Goal: Task Accomplishment & Management: Manage account settings

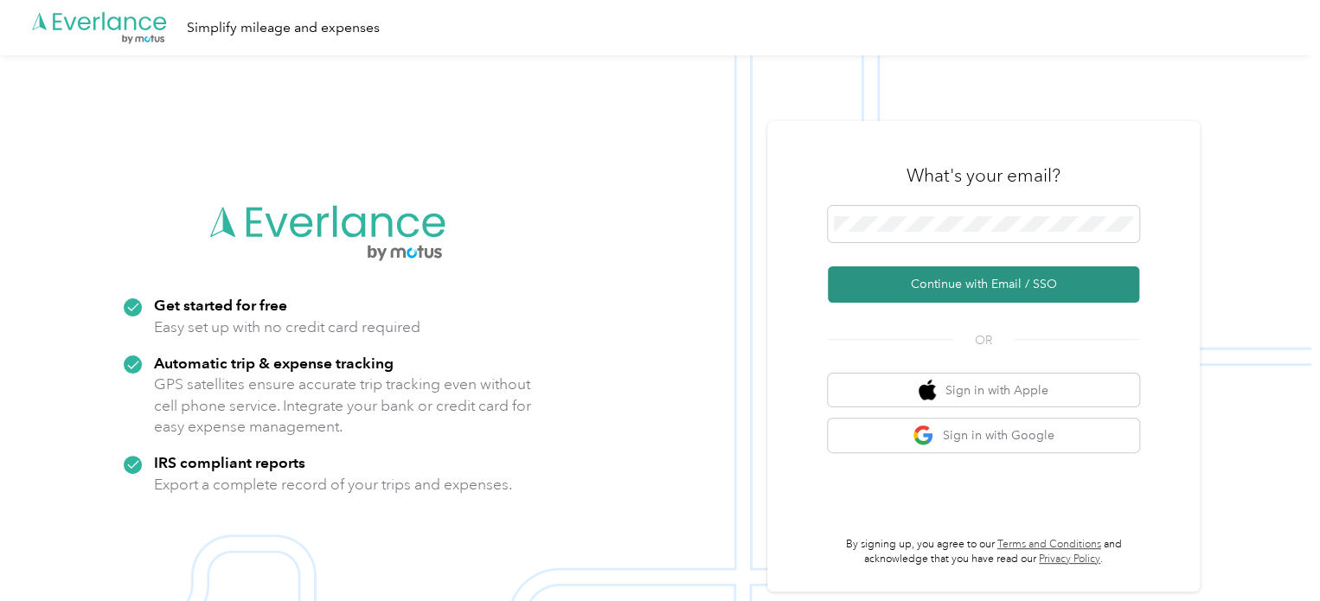
click at [948, 288] on button "Continue with Email / SSO" at bounding box center [983, 284] width 311 height 36
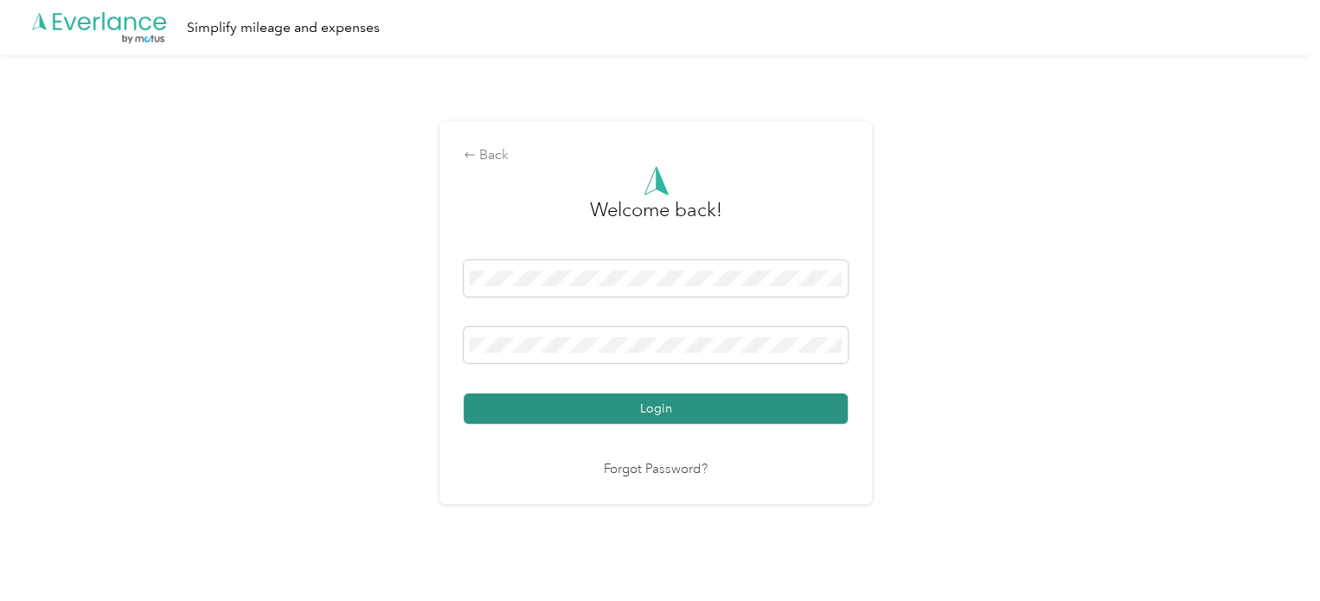
click at [649, 411] on button "Login" at bounding box center [656, 409] width 384 height 30
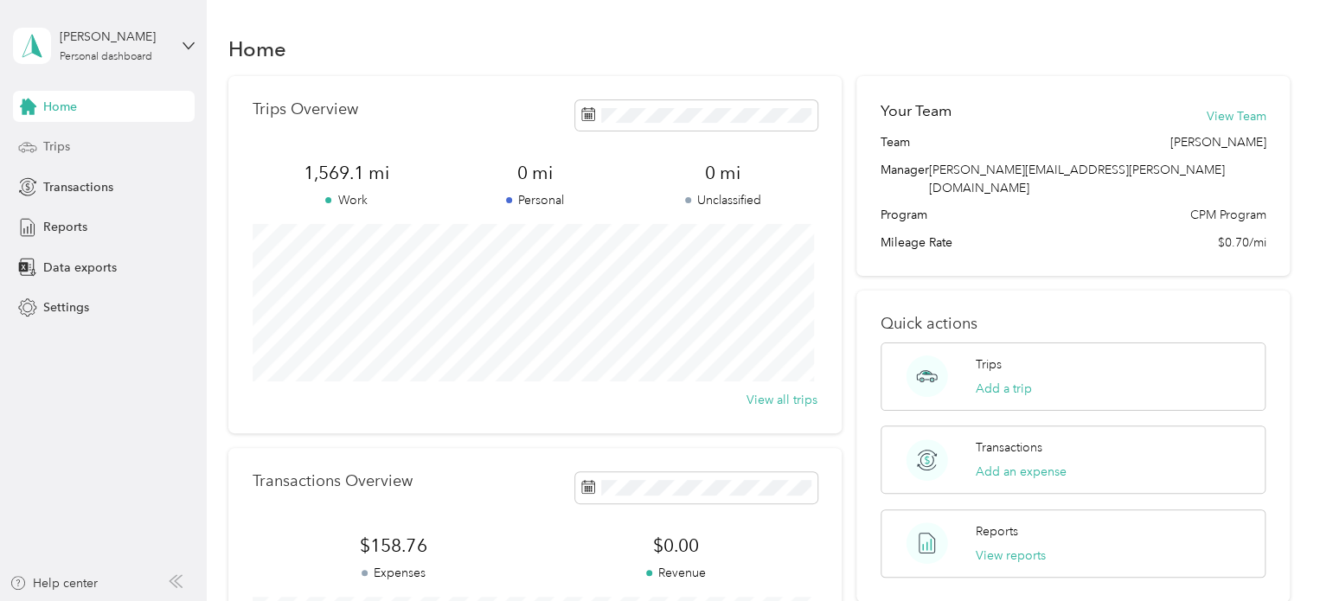
click at [69, 157] on div "Trips" at bounding box center [104, 146] width 182 height 31
